Goal: Task Accomplishment & Management: Manage account settings

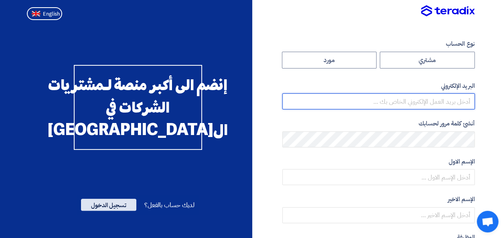
type input "[EMAIL_ADDRESS][PERSON_NAME][DOMAIN_NAME]"
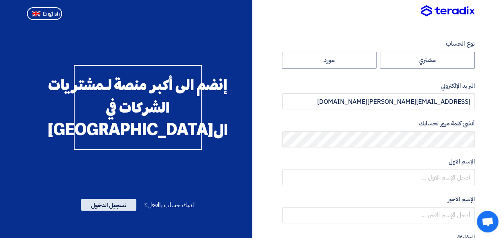
click at [106, 211] on span "تسجيل الدخول" at bounding box center [108, 205] width 55 height 12
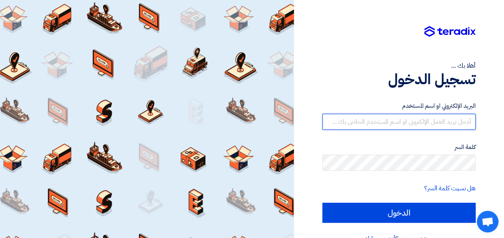
type input "[EMAIL_ADDRESS][PERSON_NAME][DOMAIN_NAME]"
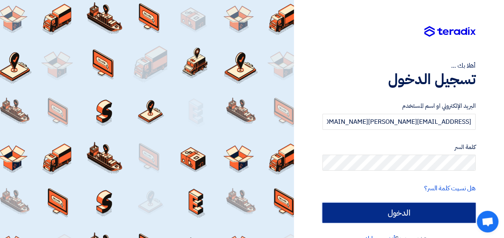
click at [389, 214] on input "الدخول" at bounding box center [398, 213] width 153 height 20
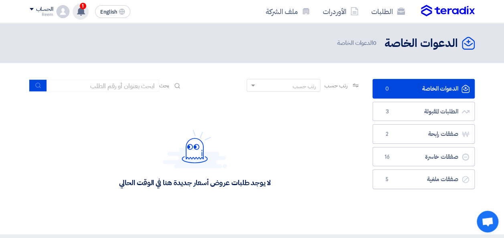
click at [87, 15] on div "1 نعتذر لابلاغك بأن العميل Kayan Group قد قام بالغاء طلبه "Supply of exported C…" at bounding box center [81, 12] width 16 height 16
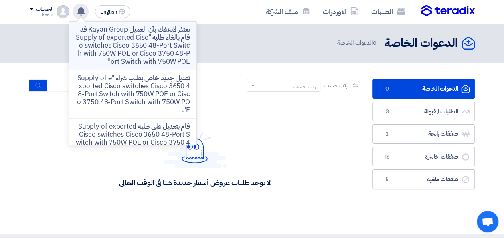
click at [122, 33] on p "نعتذر لابلاغك بأن العميل Kayan Group قد قام بالغاء طلبه "Supply of exported Cis…" at bounding box center [132, 46] width 115 height 40
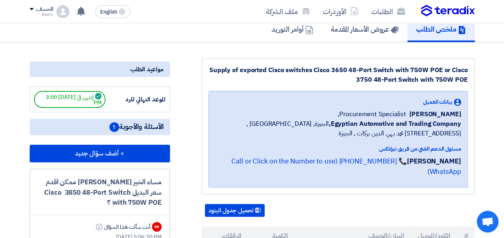
scroll to position [91, 0]
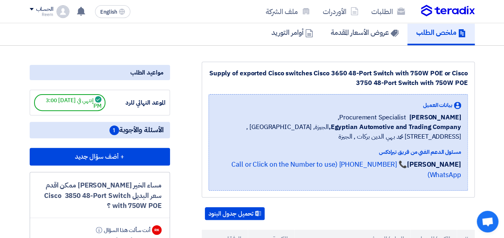
click at [138, 131] on span "الأسئلة والأجوبة 1" at bounding box center [137, 130] width 54 height 10
click at [116, 132] on span "1" at bounding box center [115, 131] width 10 height 10
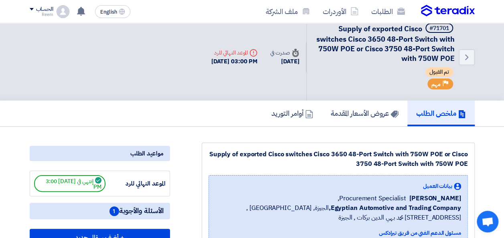
scroll to position [0, 0]
